Goal: Task Accomplishment & Management: Manage account settings

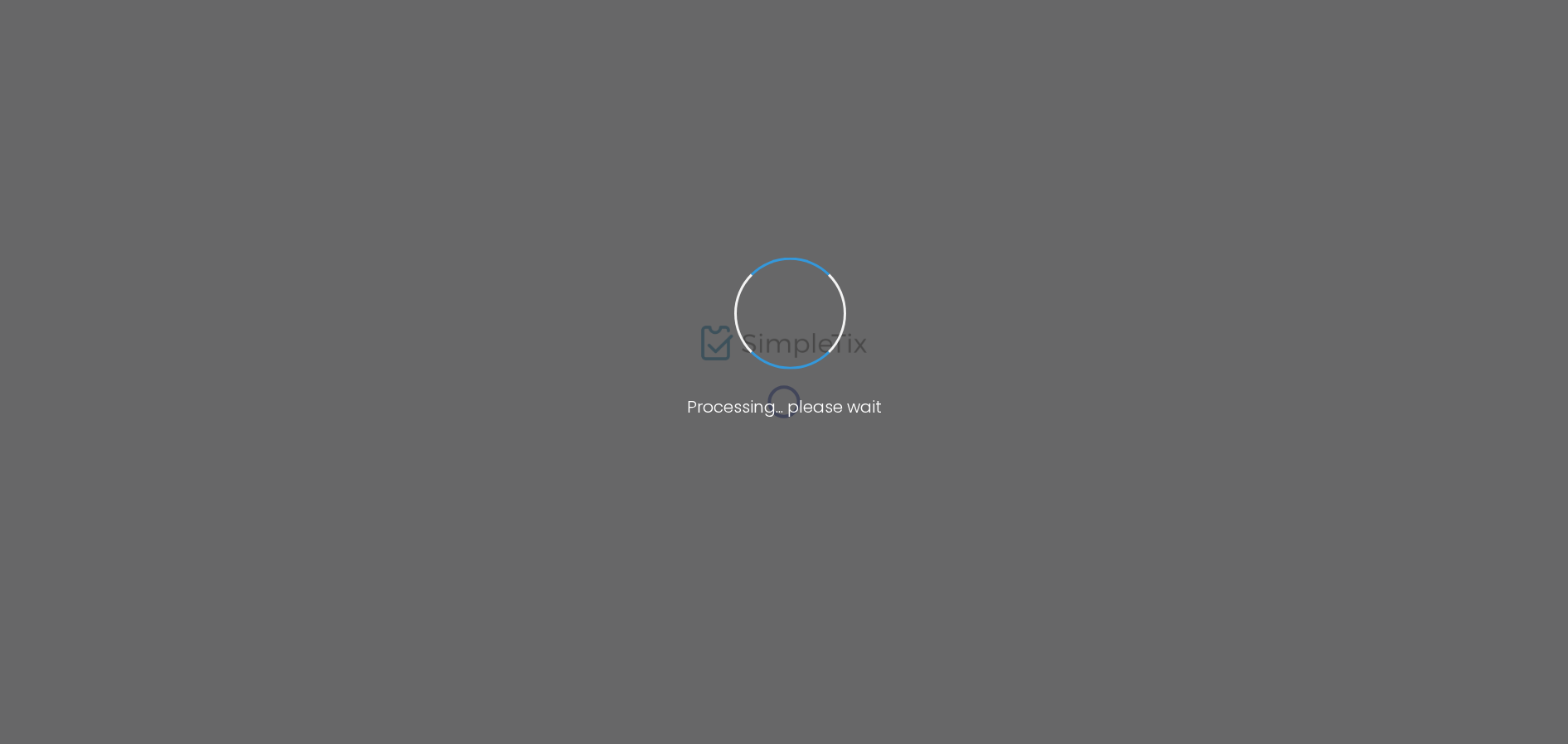
type input "SOLD OUT RSVP SPOTS/OLYMPIC STRANGE DAYS"
type textarea "OLYMPIC STRANGE DAYS 2025: FIELD EXPERIENCE The OSD Field Experience functions …"
type input "3.100 %"
type input "OSD RESERVATION DEPOSIT"
type input "Olympic Strange Day"
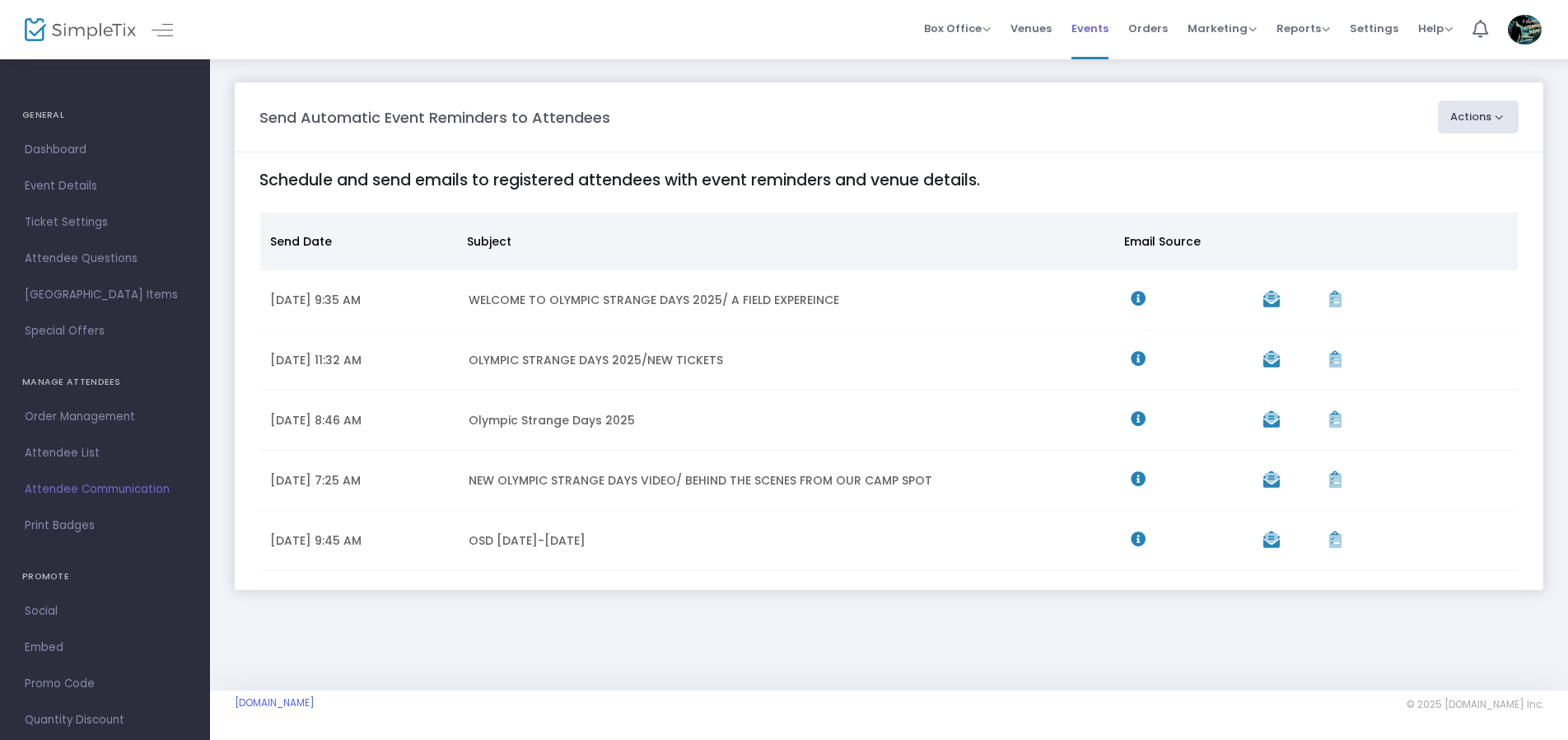
click at [1108, 30] on span "Events" at bounding box center [1090, 28] width 37 height 42
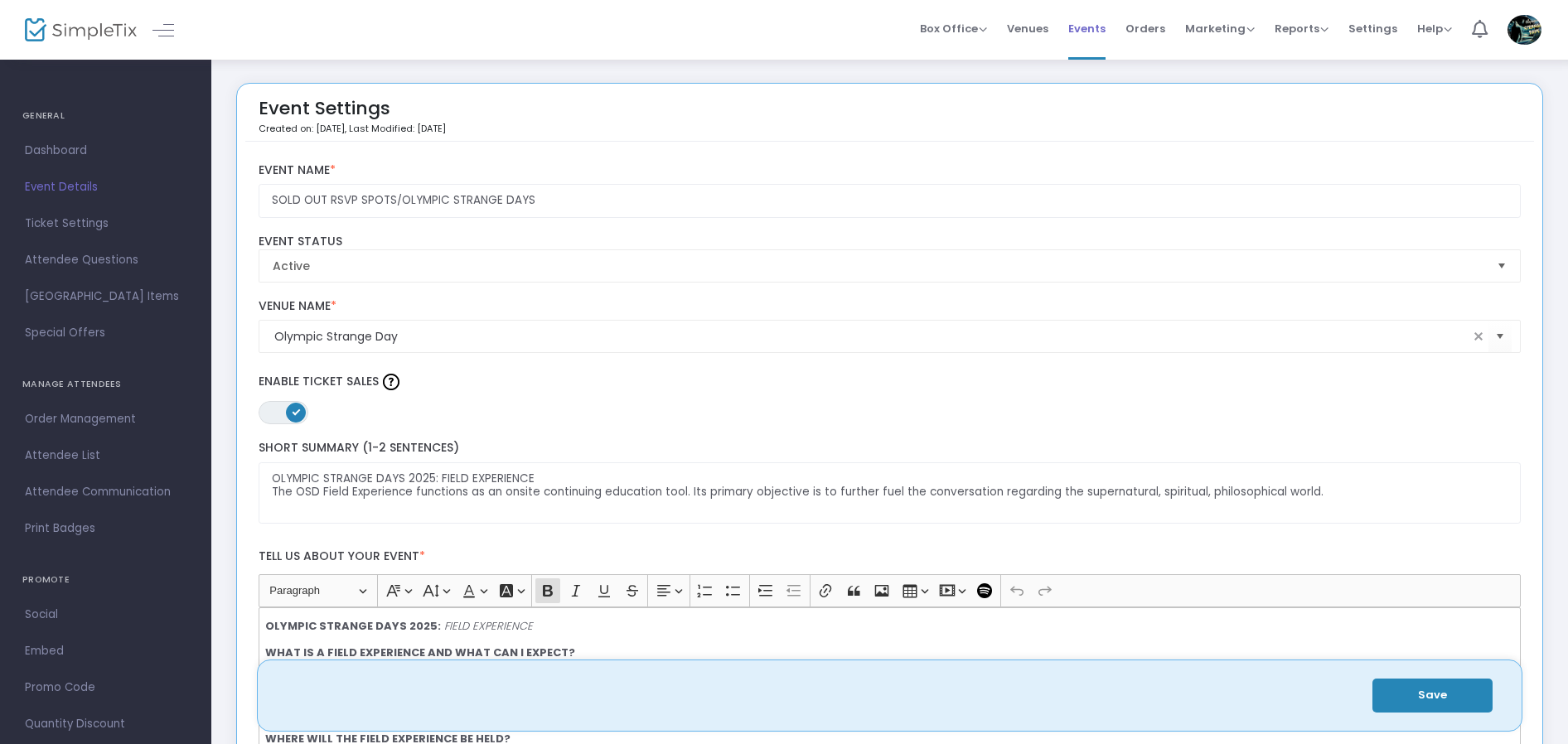
click at [1103, 24] on span "Events" at bounding box center [1087, 28] width 37 height 42
